Goal: Task Accomplishment & Management: Use online tool/utility

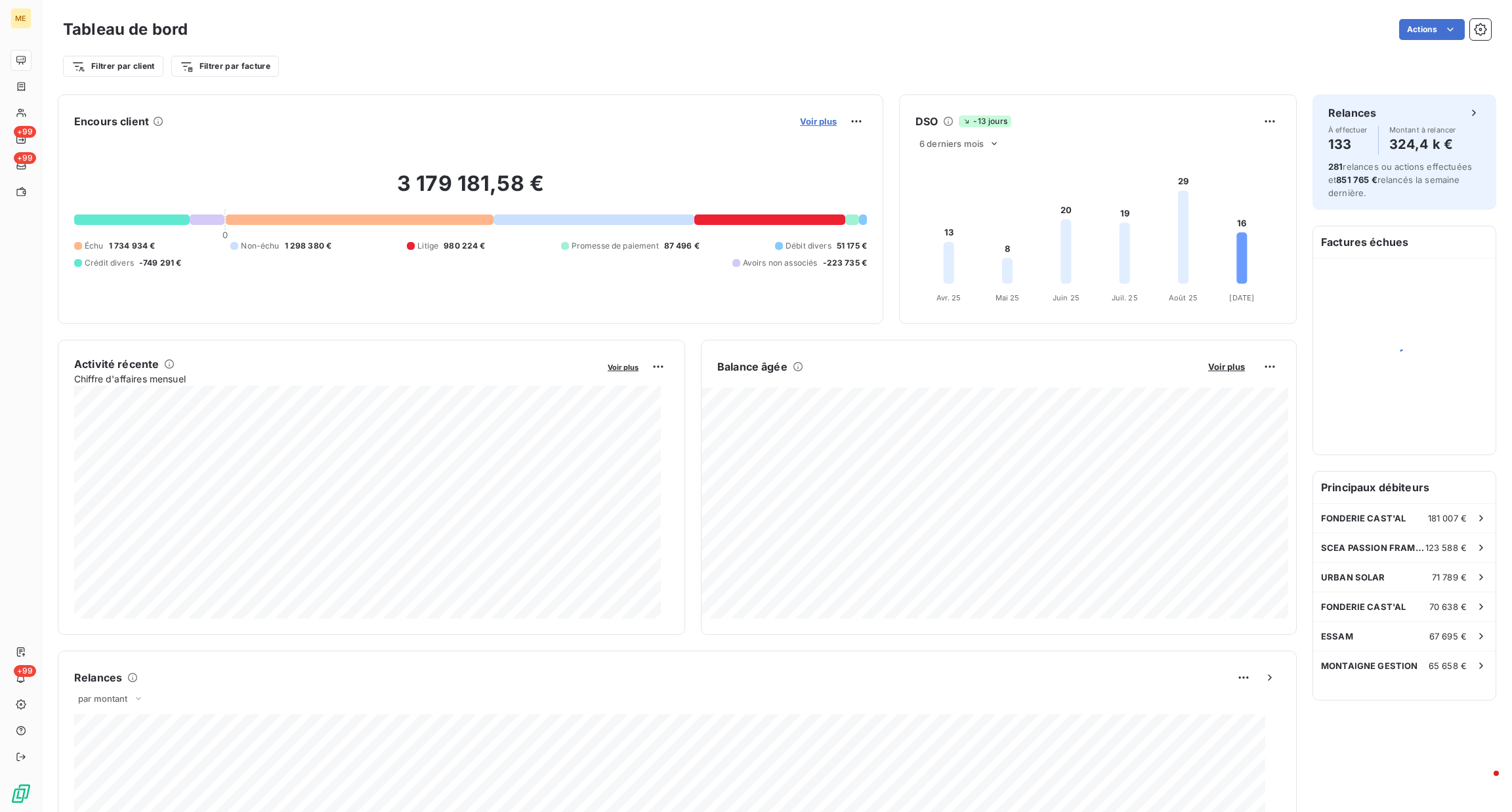
click at [799, 123] on span "Voir plus" at bounding box center [818, 121] width 37 height 11
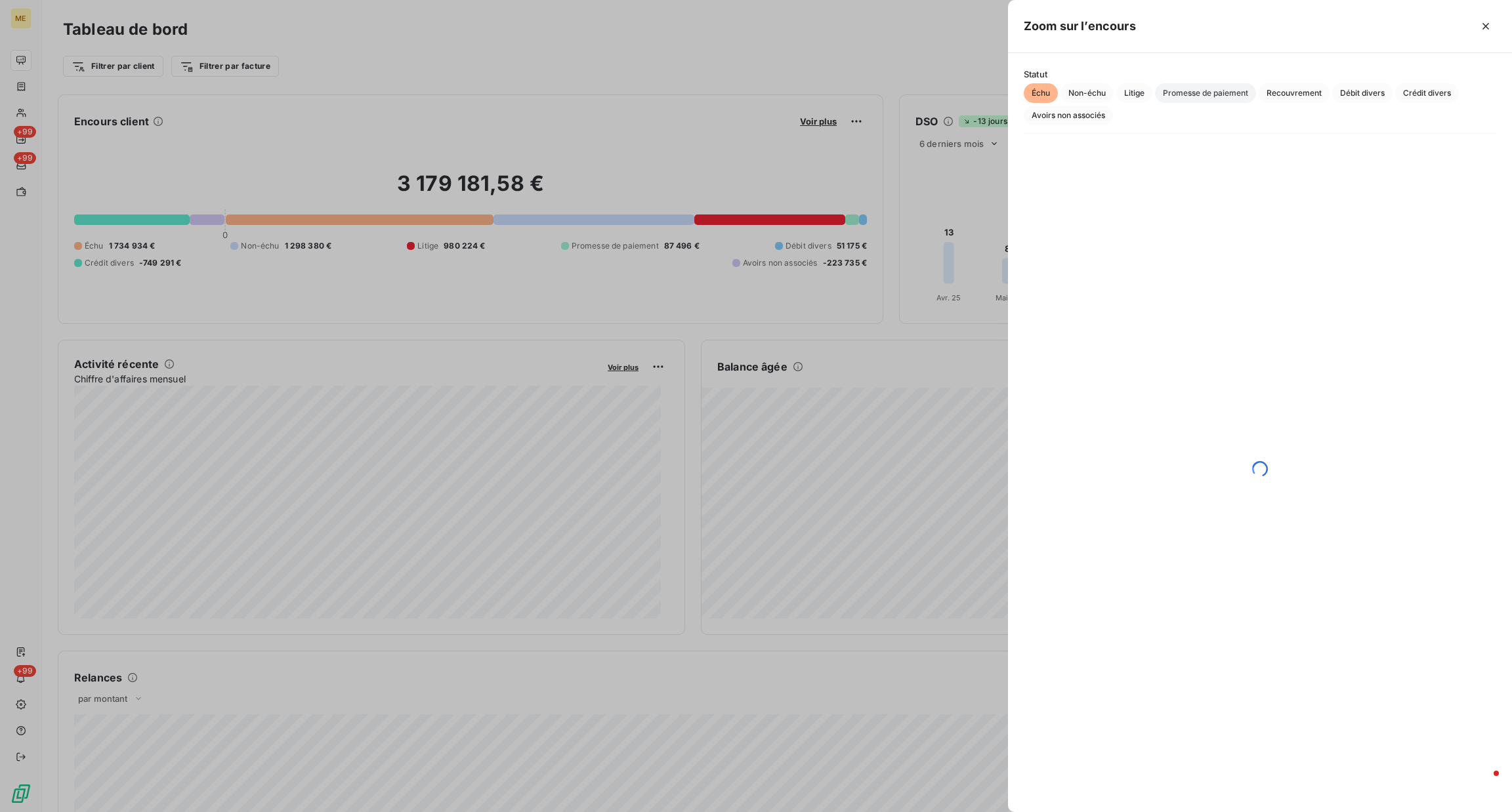
click at [1172, 94] on span "Promesse de paiement" at bounding box center [1205, 93] width 101 height 20
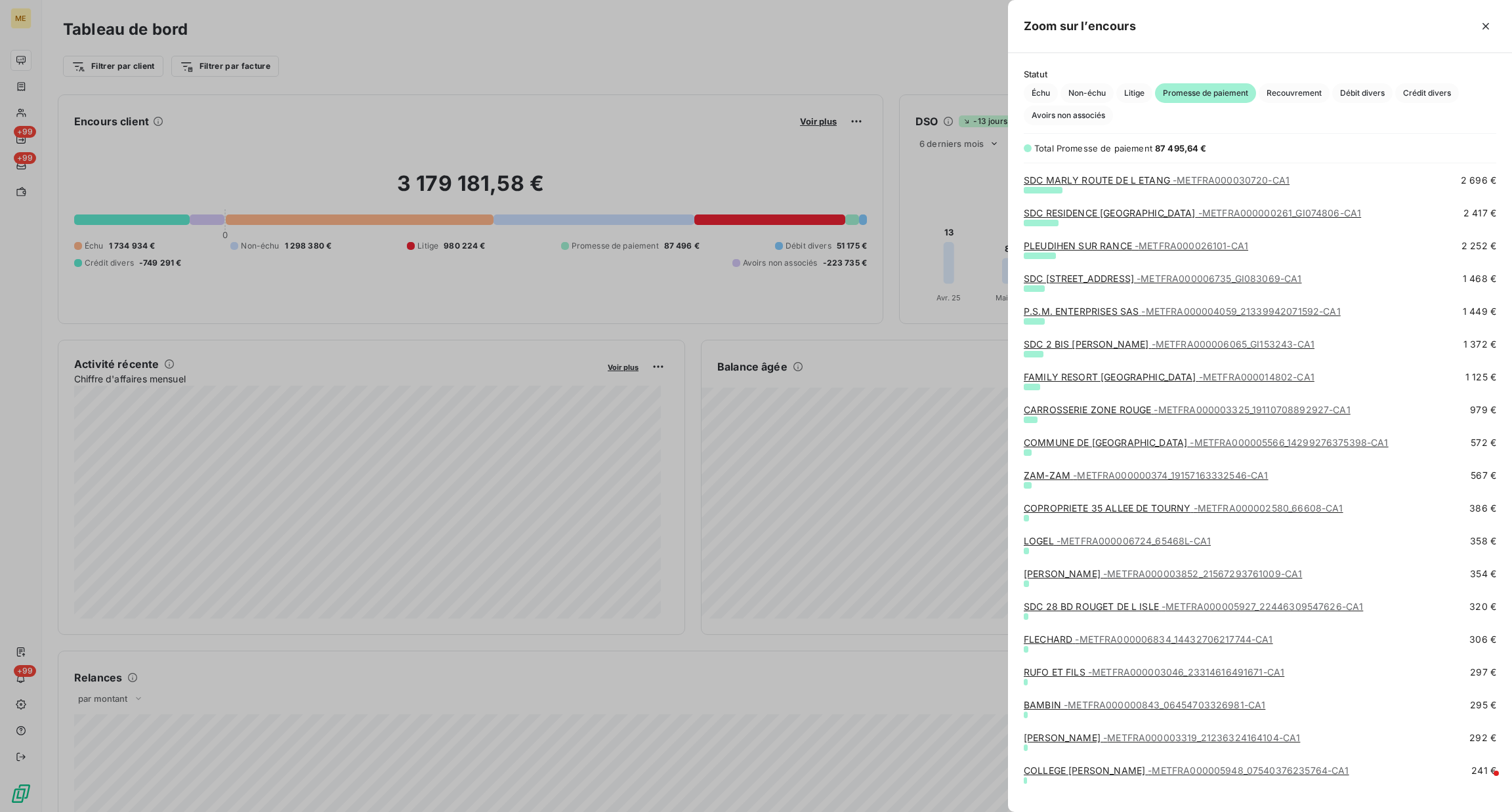
scroll to position [590, 0]
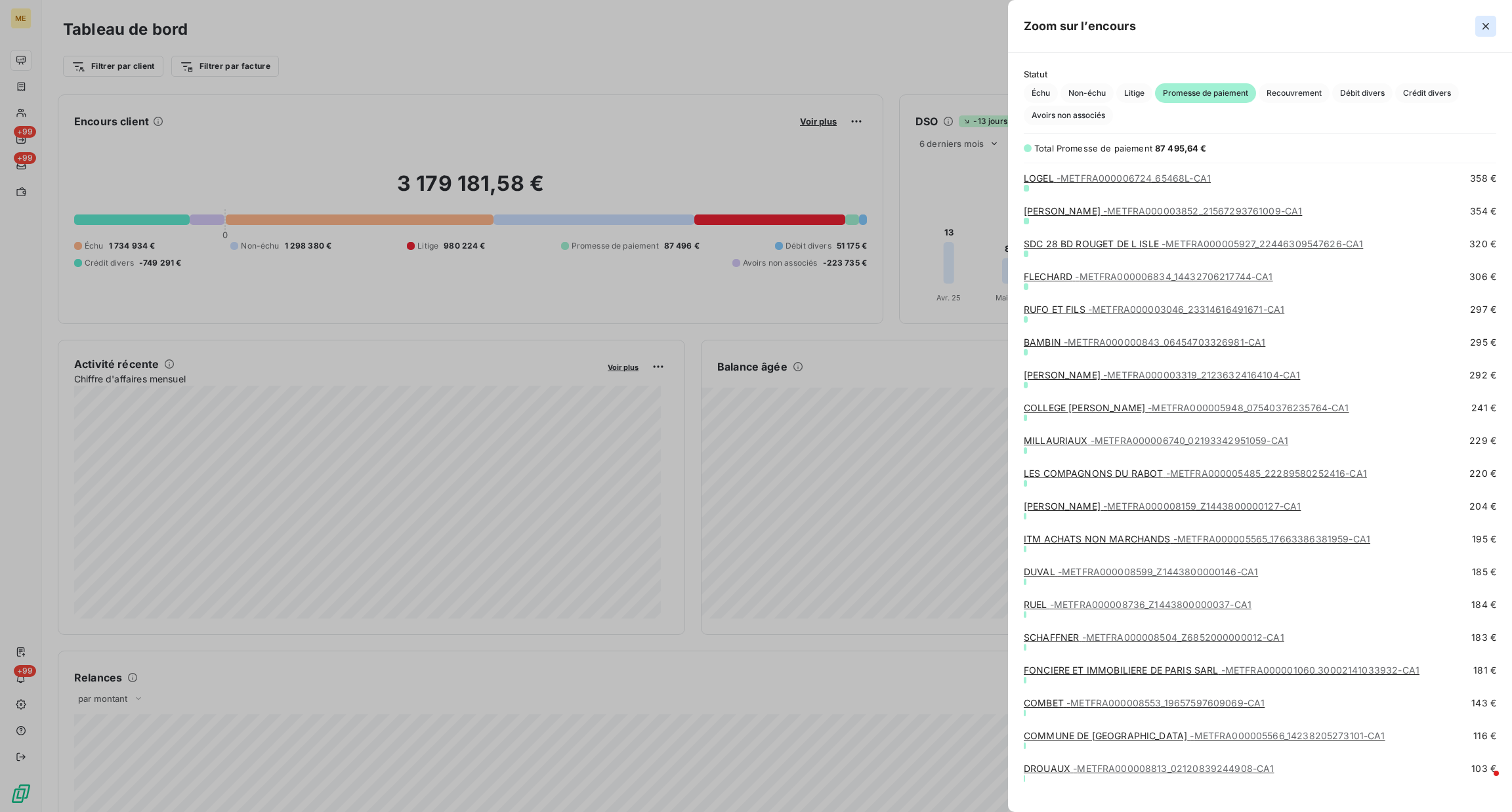
click at [1479, 24] on icon "button" at bounding box center [1485, 26] width 13 height 13
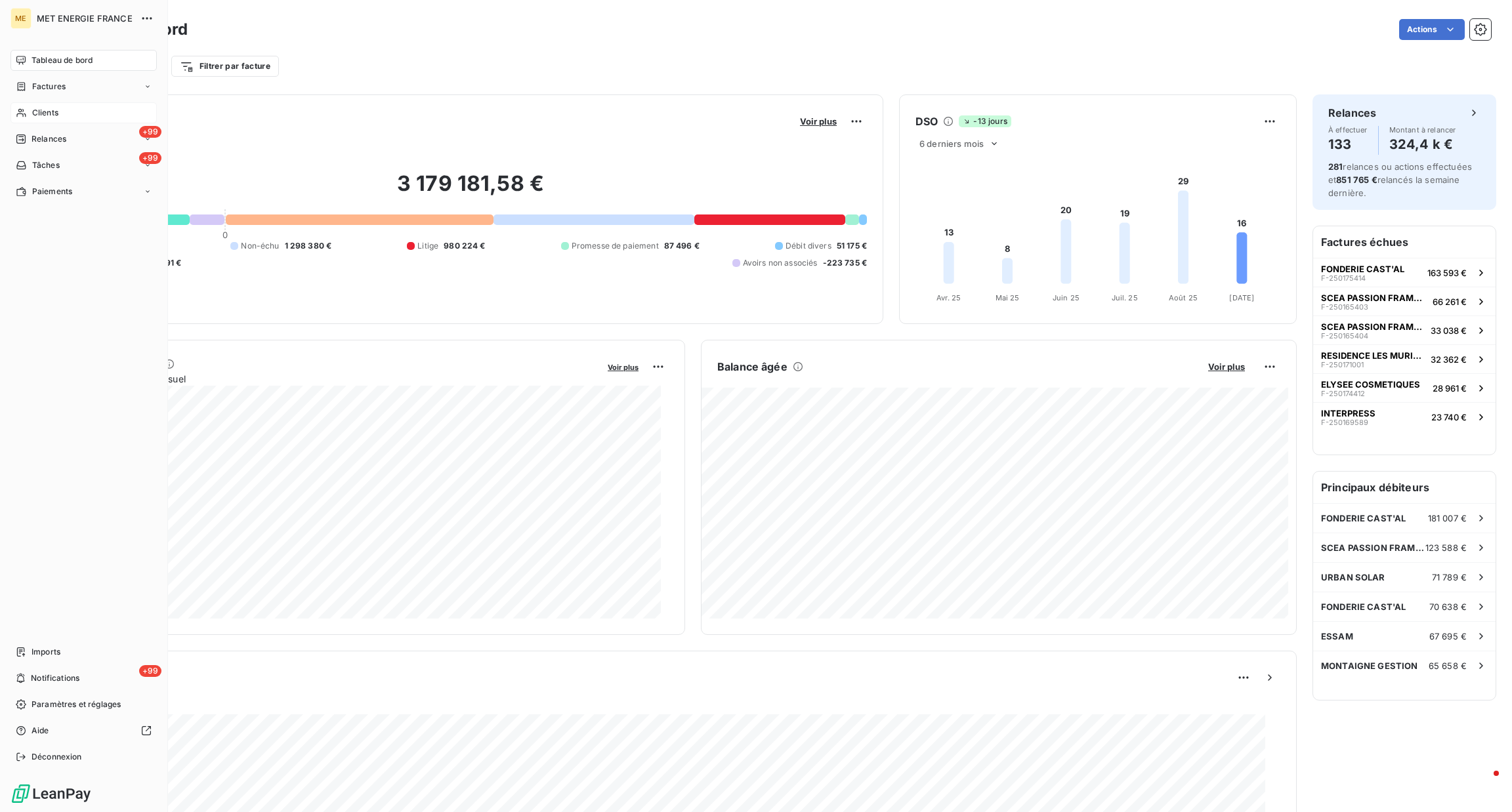
click at [30, 116] on div "Clients" at bounding box center [84, 113] width 146 height 21
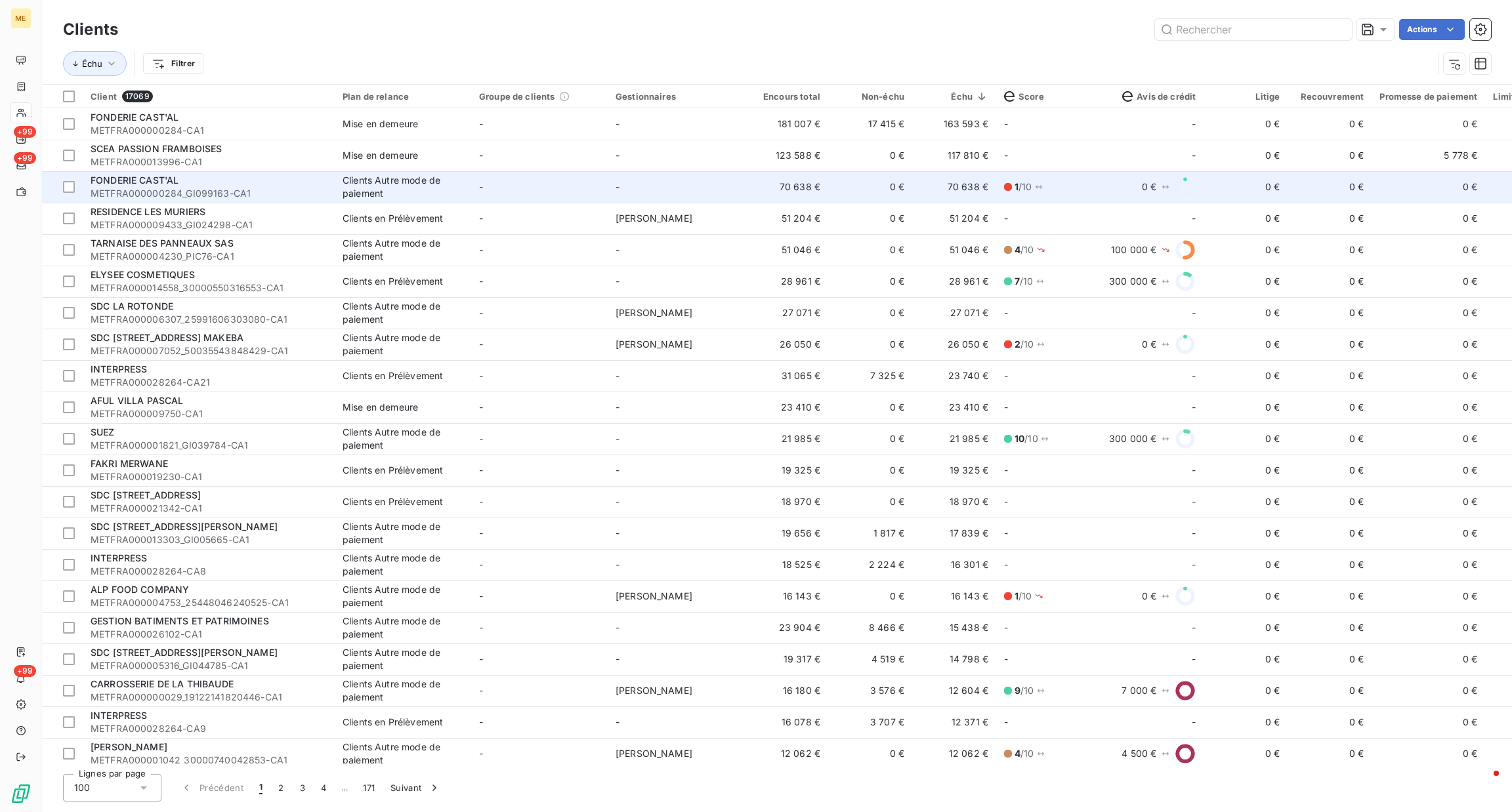
click at [434, 172] on td "Clients Autre mode de paiement" at bounding box center [402, 187] width 136 height 31
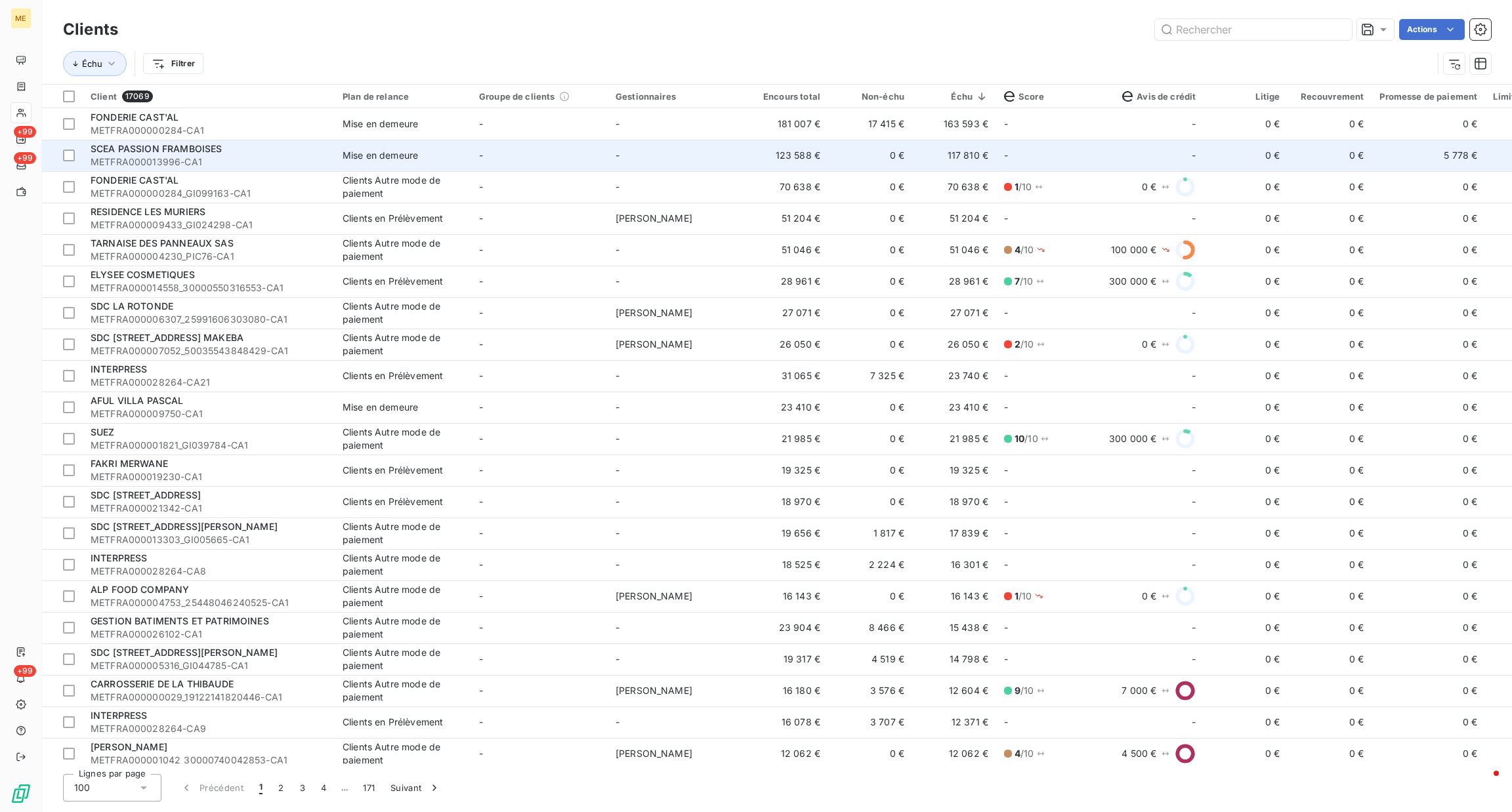
click at [237, 153] on div "SCEA PASSION FRAMBOISES" at bounding box center [209, 149] width 236 height 13
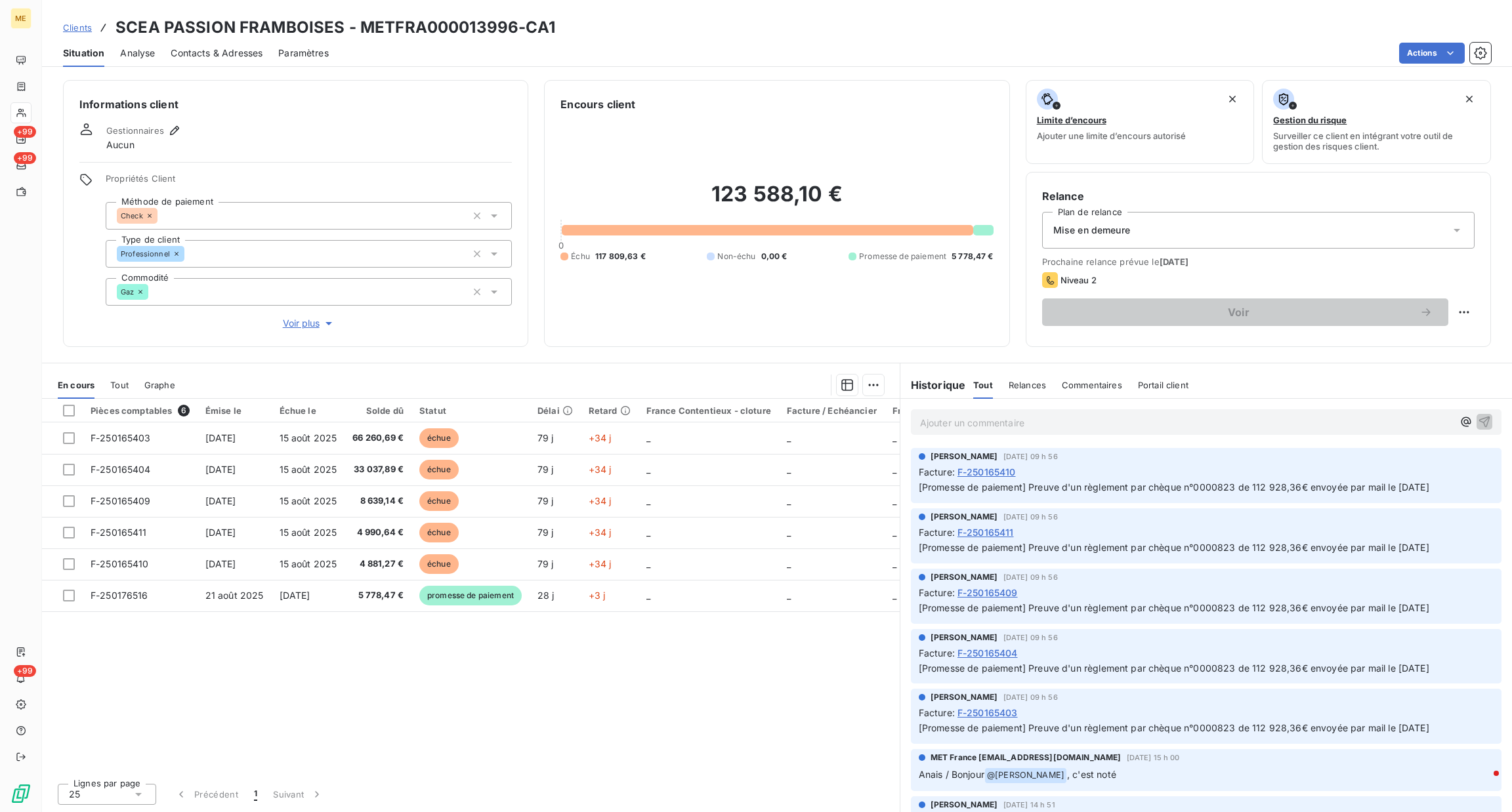
click at [64, 24] on span "Clients" at bounding box center [78, 27] width 29 height 11
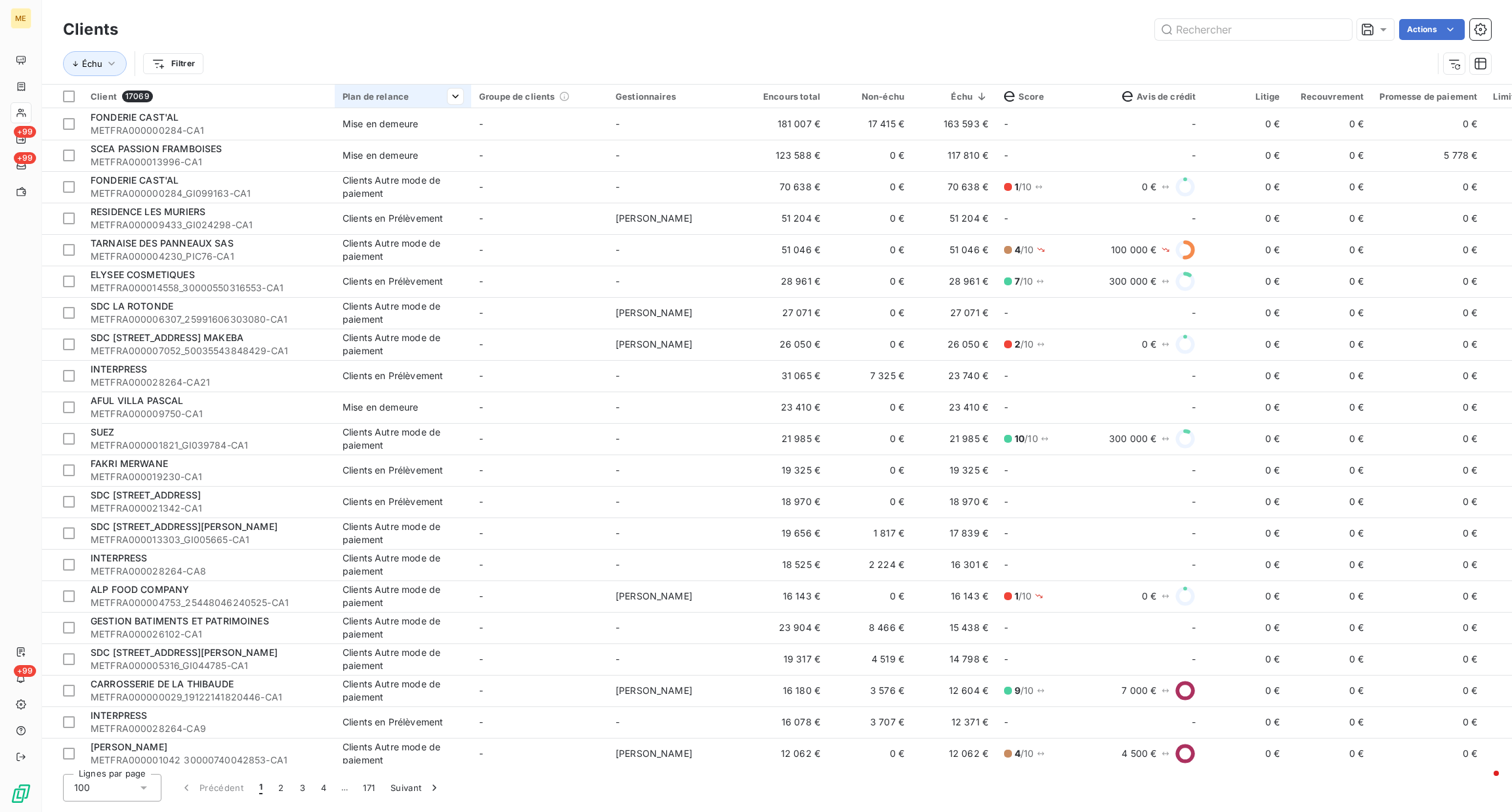
click at [379, 96] on div "Plan de relance" at bounding box center [402, 97] width 120 height 11
click at [342, 139] on div at bounding box center [389, 132] width 131 height 27
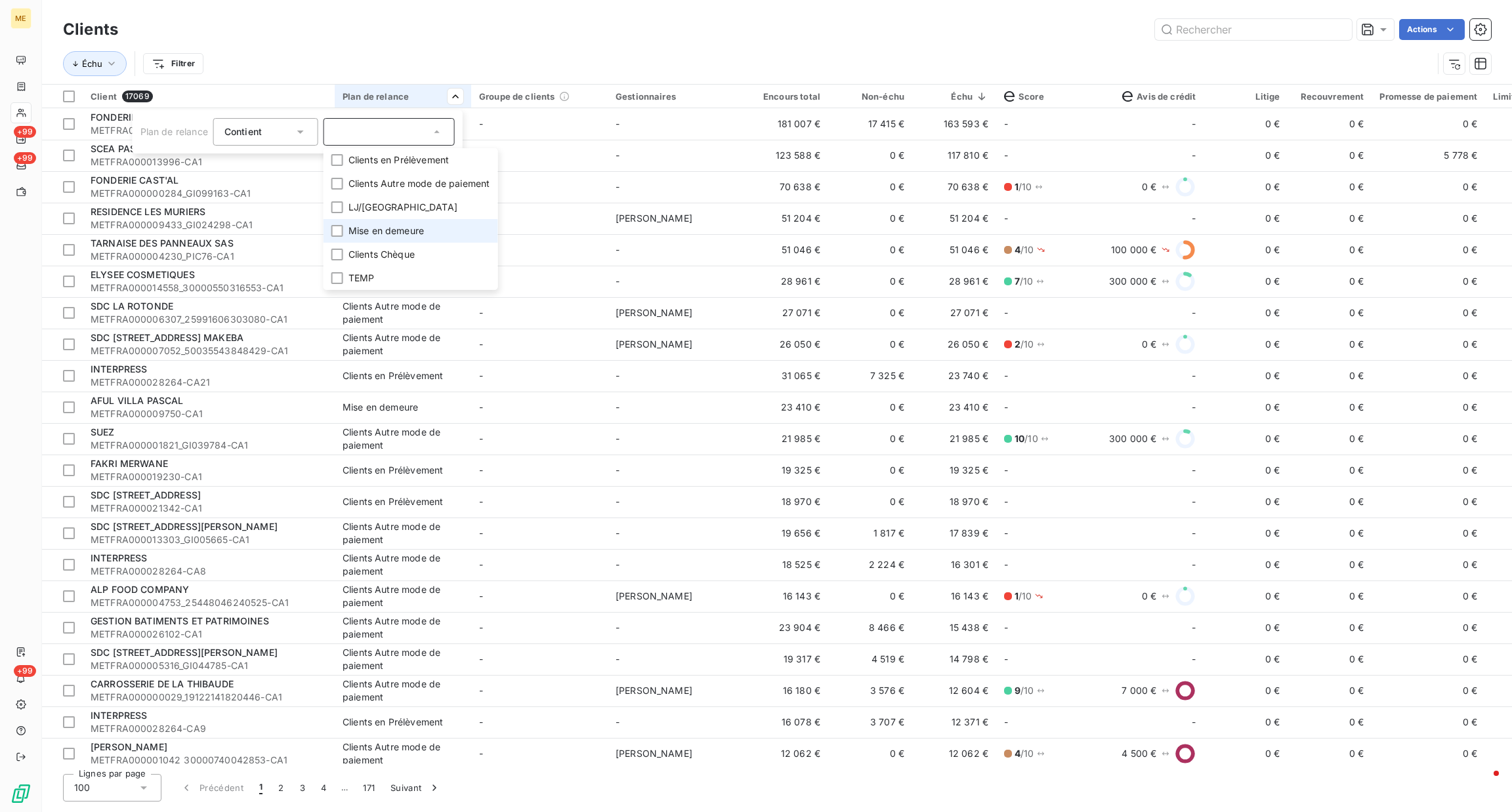
click at [391, 228] on span "Mise en demeure" at bounding box center [386, 230] width 75 height 13
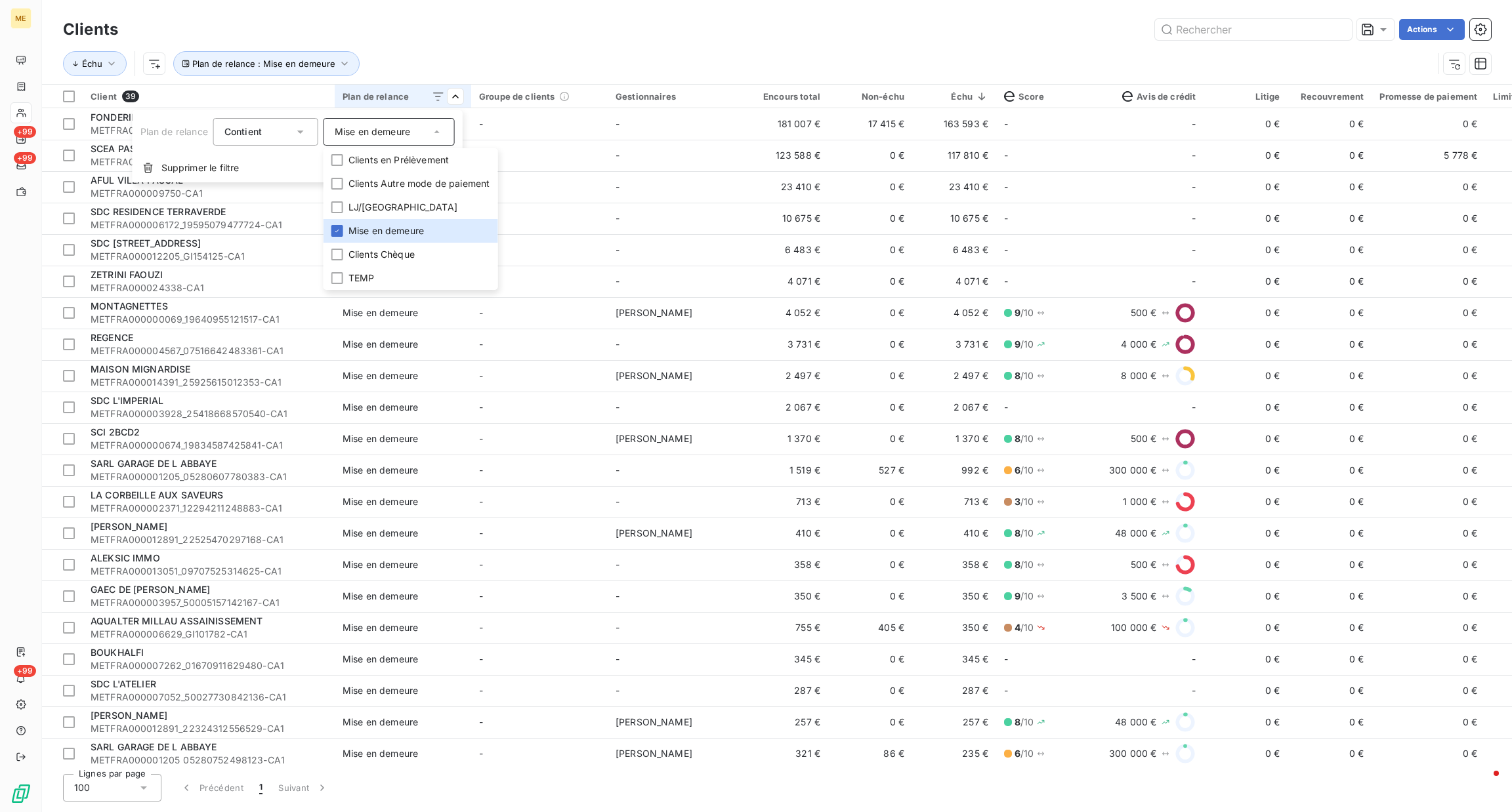
click at [517, 30] on html "ME +99 +99 +99 Clients Actions Échu Plan de relance : Mise en demeure Client 39…" at bounding box center [756, 406] width 1512 height 812
